Goal: Task Accomplishment & Management: Manage account settings

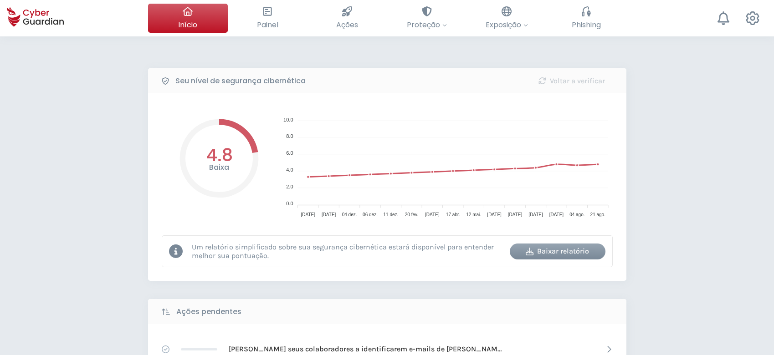
select select "Português (BR)"
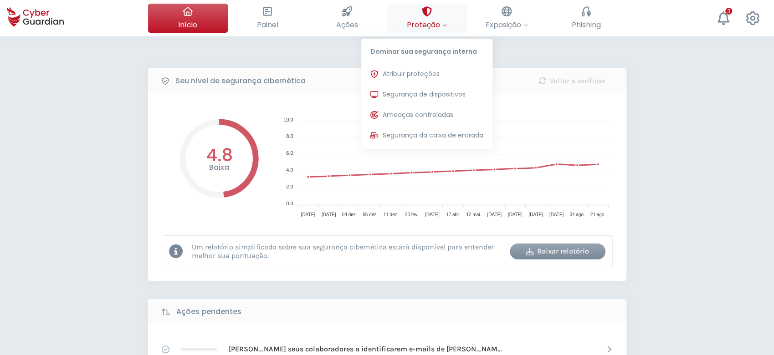
click at [430, 25] on span "Proteção" at bounding box center [427, 24] width 40 height 11
click at [430, 97] on span "Segurança de dispositivos" at bounding box center [424, 95] width 83 height 10
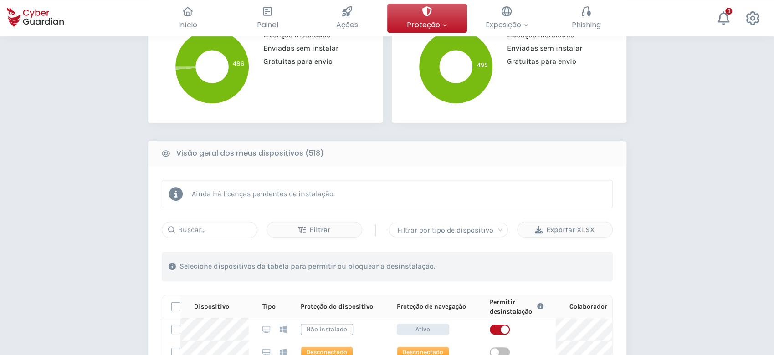
scroll to position [303, 0]
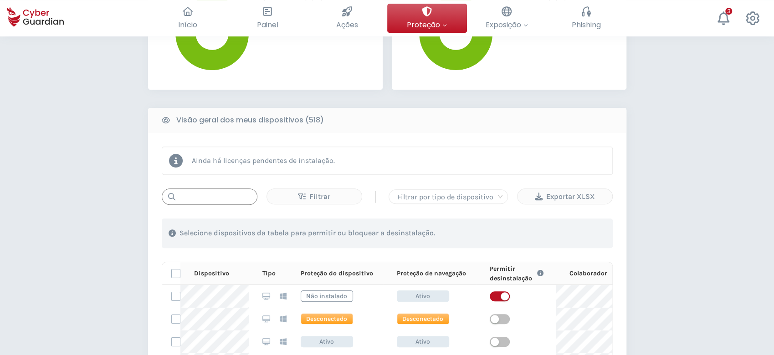
click at [221, 189] on input "text" at bounding box center [210, 197] width 96 height 16
paste input "MNT-BRJ143QXSK"
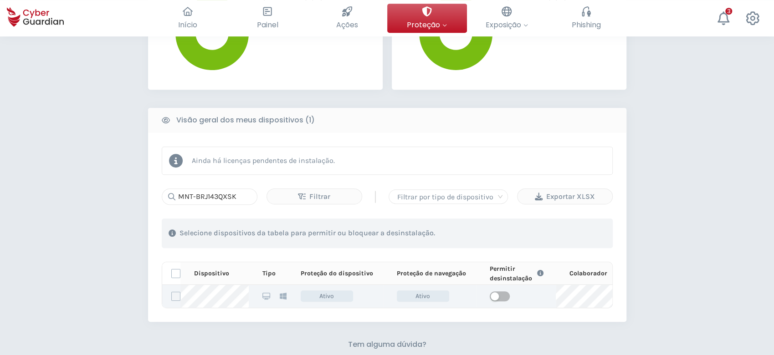
click at [176, 296] on label at bounding box center [175, 296] width 9 height 9
click at [172, 296] on input "checkbox" at bounding box center [172, 296] width 0 height 8
click at [500, 297] on span "button" at bounding box center [500, 296] width 20 height 10
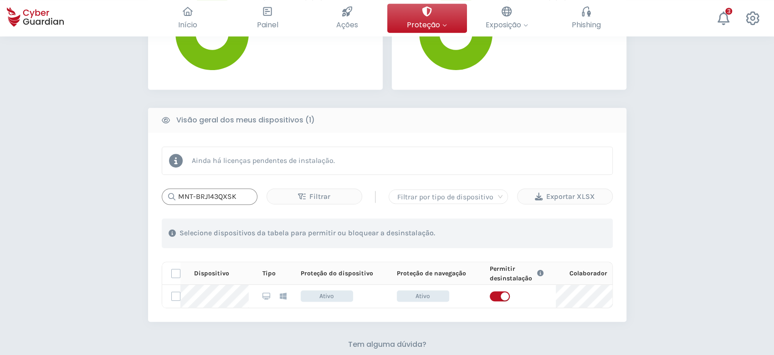
click at [245, 196] on input "MNT-BRJ143QXSK" at bounding box center [210, 197] width 96 height 16
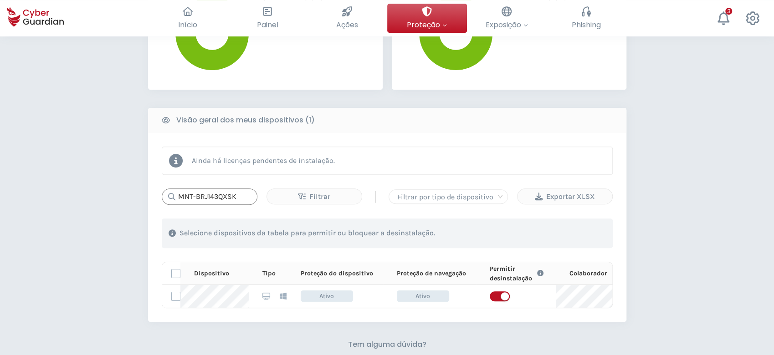
paste input "5R7KD"
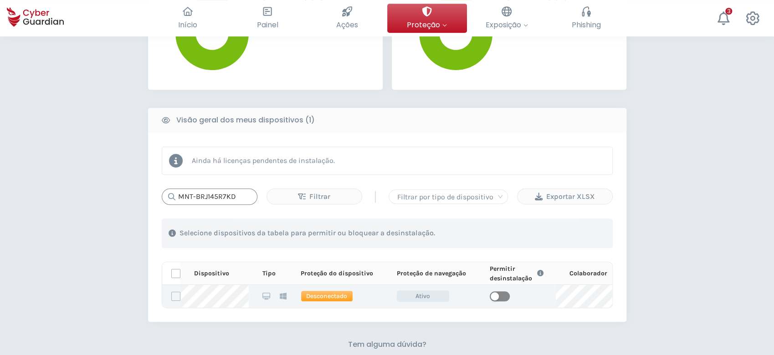
type input "MNT-BRJ145R7KD"
click at [503, 294] on span "button" at bounding box center [500, 296] width 20 height 10
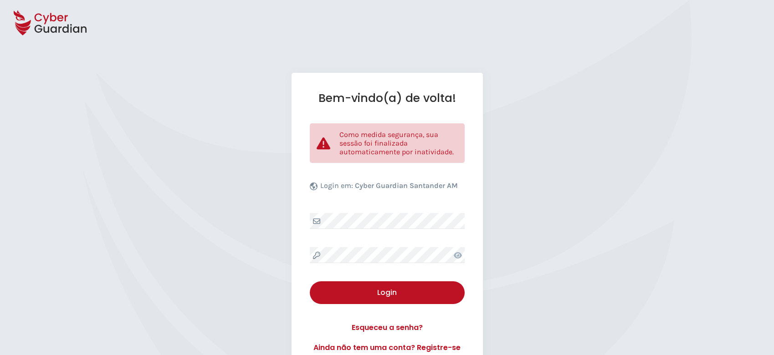
select select "Português (BR)"
